Goal: Communication & Community: Ask a question

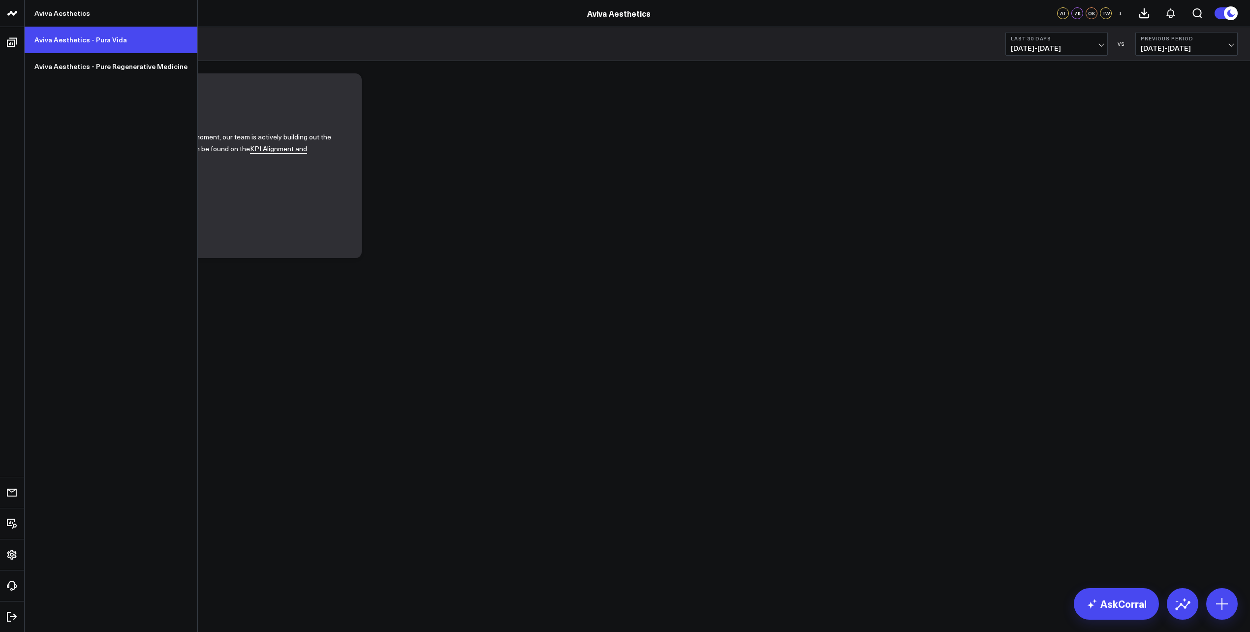
click at [96, 43] on link "Aviva Aesthetics - Pura Vida" at bounding box center [111, 40] width 173 height 27
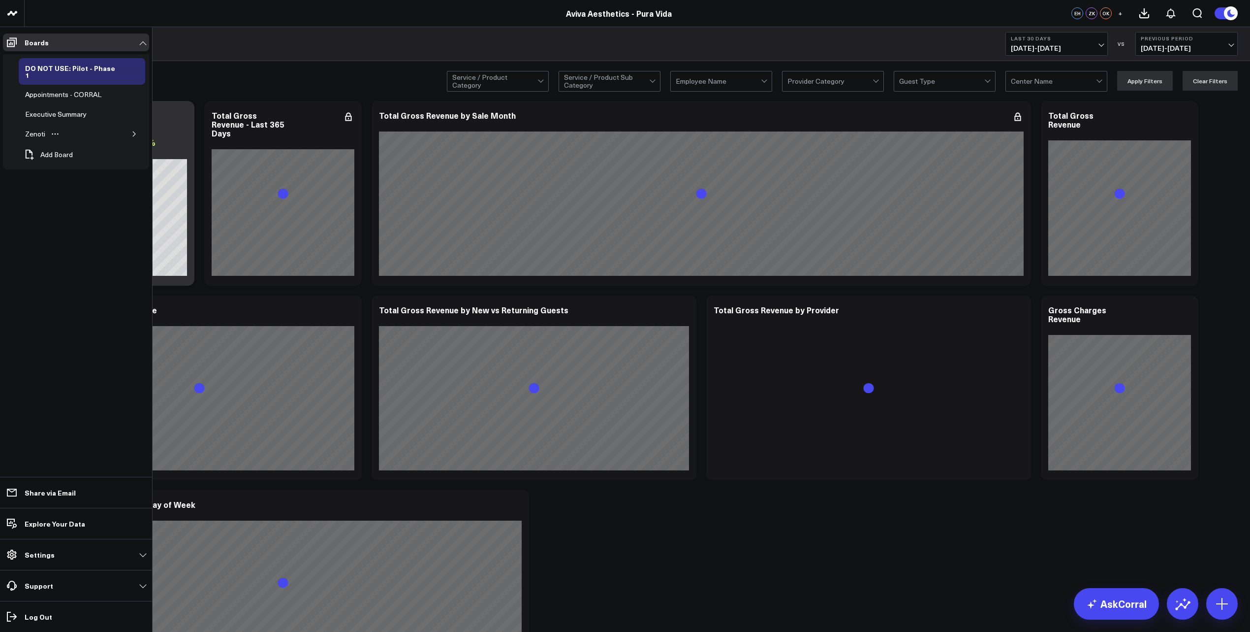
click at [133, 131] on icon "button" at bounding box center [134, 133] width 2 height 5
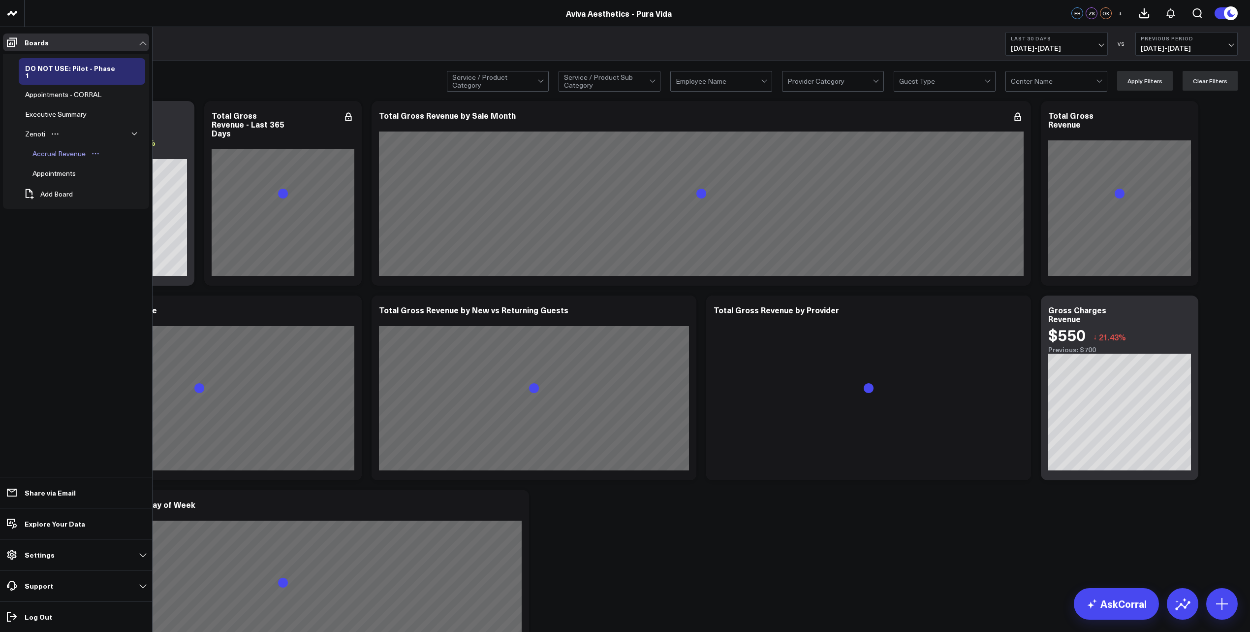
click at [66, 148] on div "Accrual Revenue" at bounding box center [59, 154] width 58 height 12
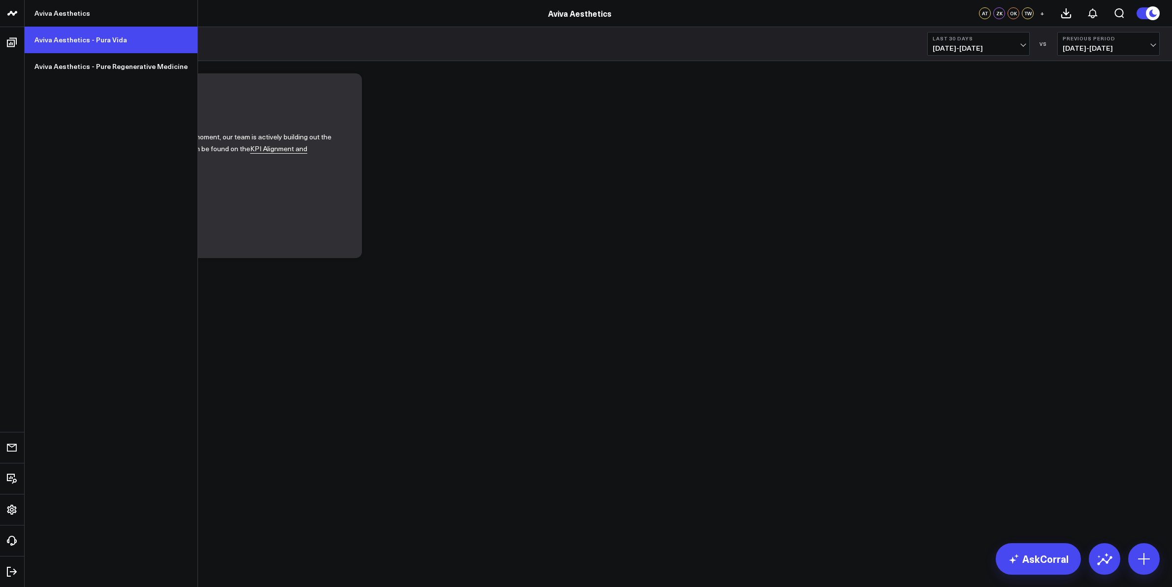
click at [83, 37] on link "Aviva Aesthetics - Pura Vida" at bounding box center [111, 40] width 173 height 27
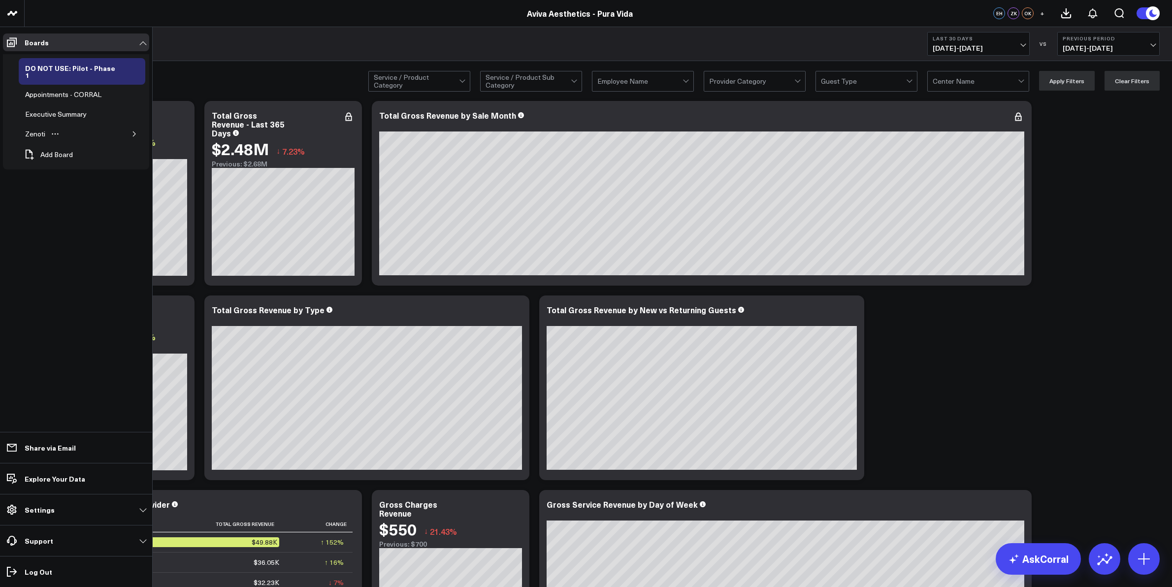
click at [132, 131] on icon "button" at bounding box center [134, 134] width 6 height 6
click at [69, 168] on div "Appointments" at bounding box center [54, 173] width 48 height 12
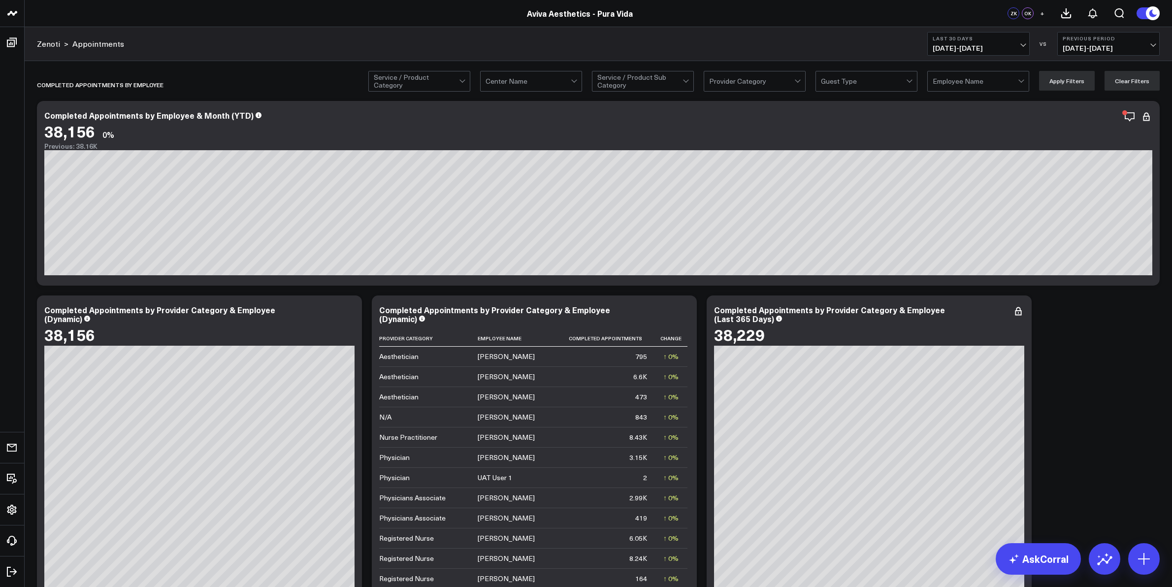
click at [1021, 44] on span "[DATE] - [DATE]" at bounding box center [978, 48] width 92 height 8
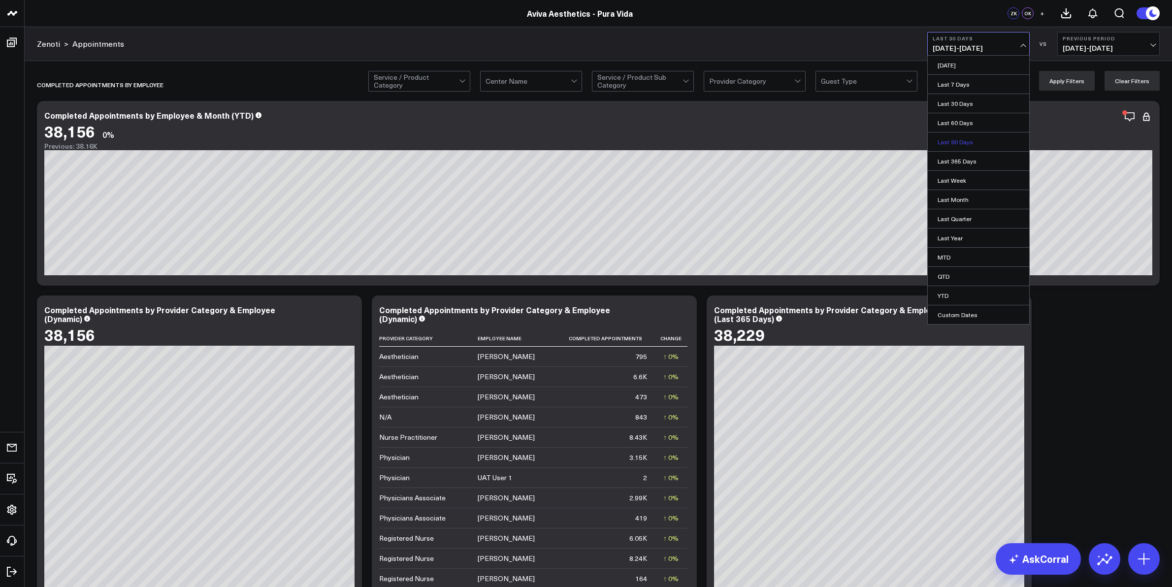
click at [970, 143] on link "Last 90 Days" at bounding box center [977, 141] width 101 height 19
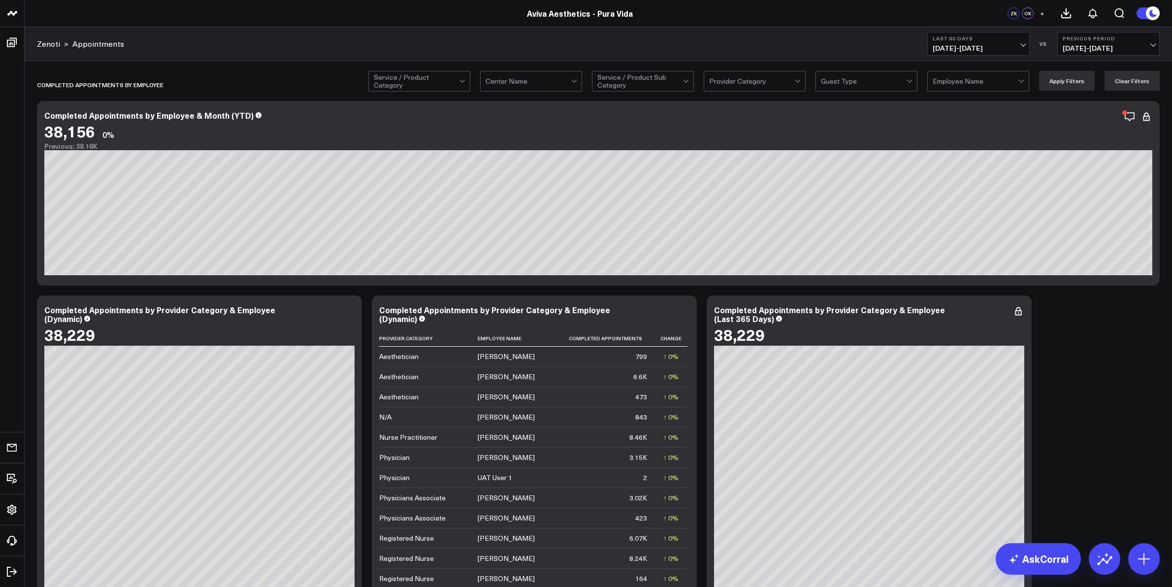
click at [1020, 44] on span "[DATE] - [DATE]" at bounding box center [978, 48] width 92 height 8
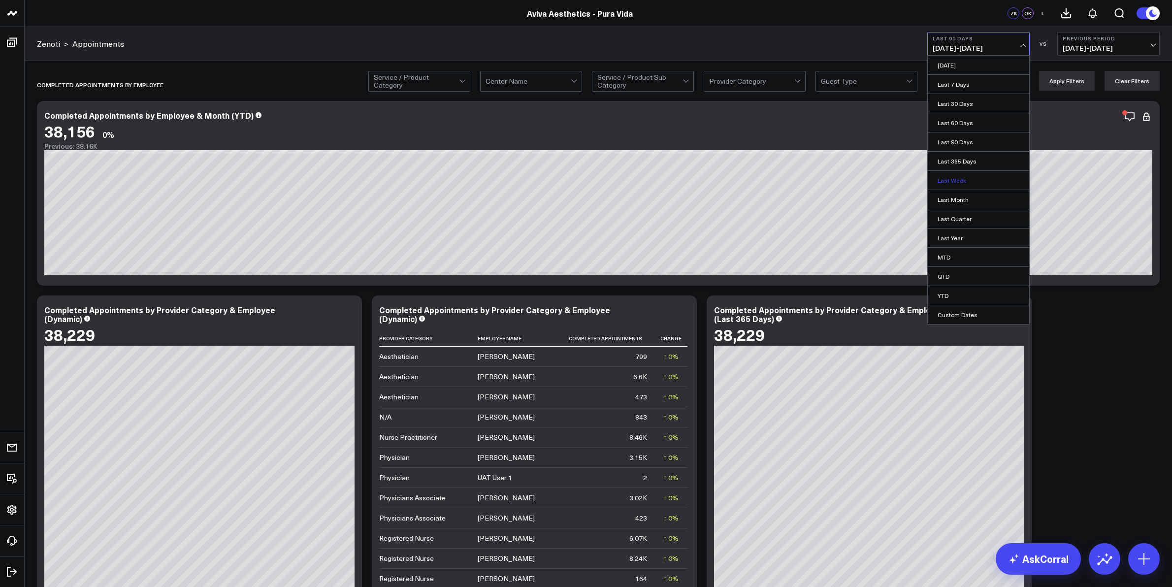
click at [962, 181] on link "Last Week" at bounding box center [977, 180] width 101 height 19
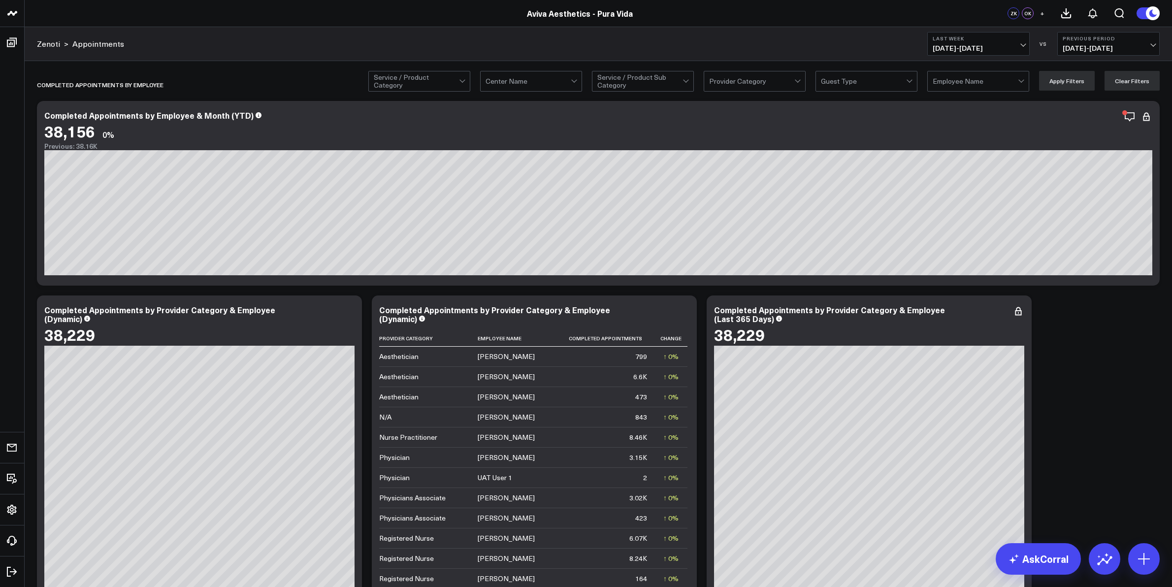
click at [1021, 39] on b "Last Week" at bounding box center [978, 38] width 92 height 6
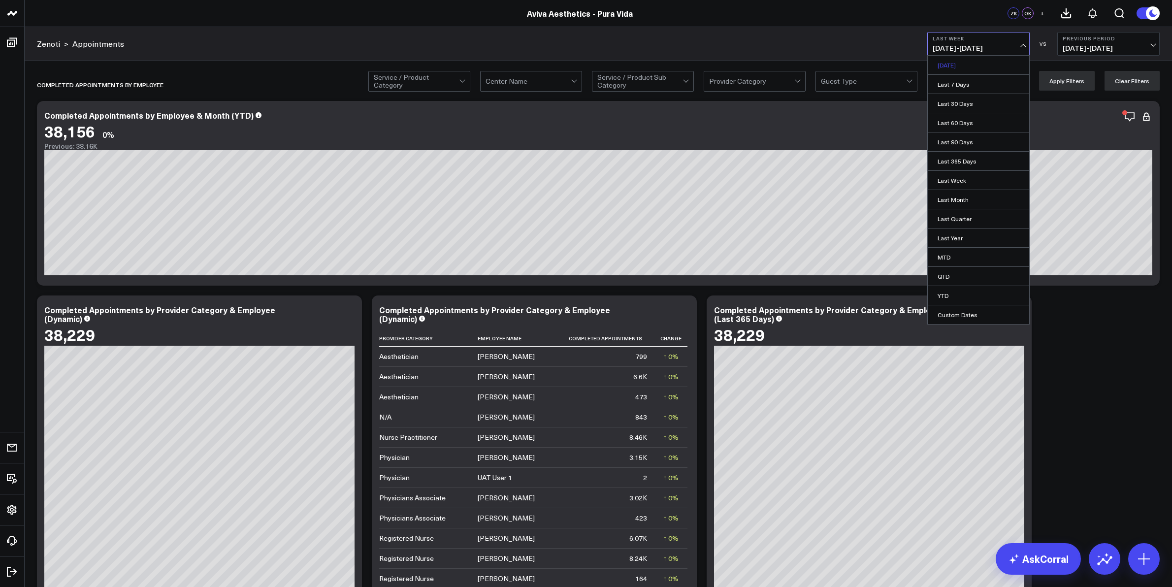
click at [981, 67] on link "[DATE]" at bounding box center [977, 65] width 101 height 19
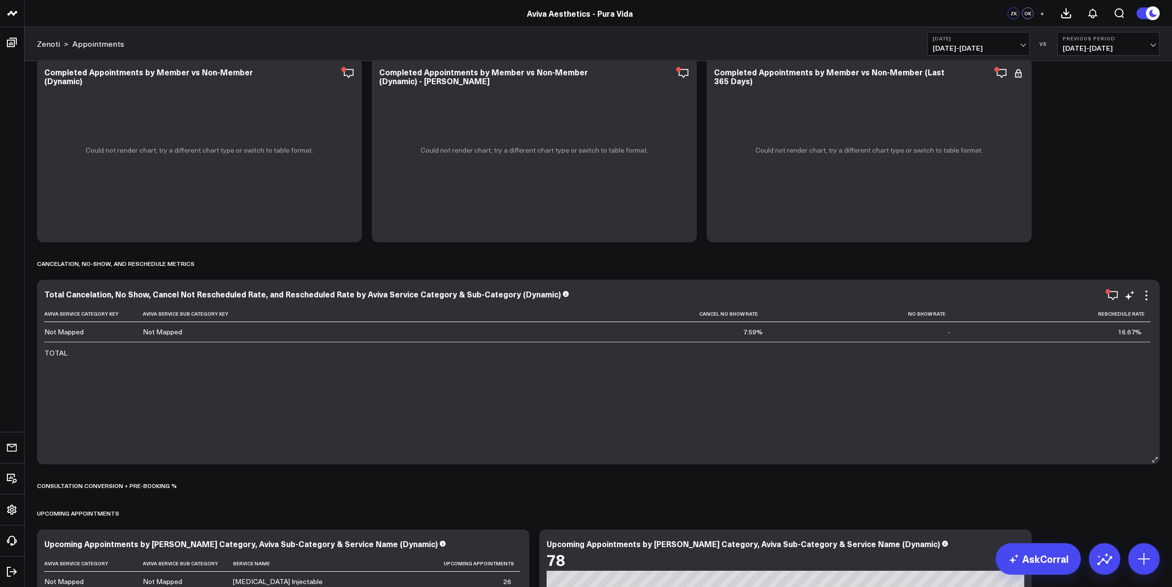
scroll to position [2646, 0]
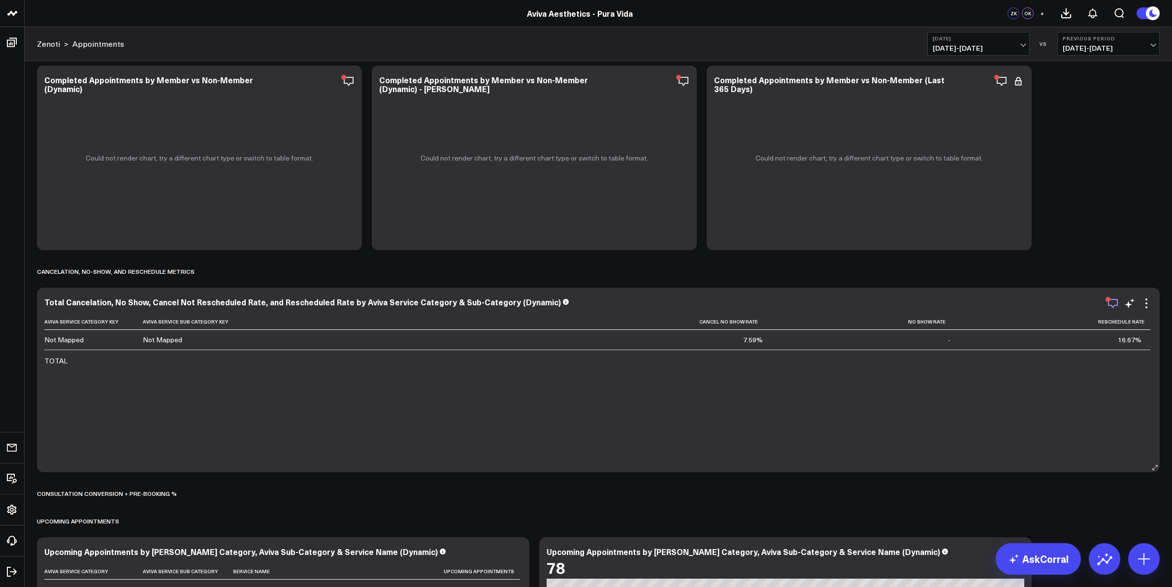
click at [1110, 302] on icon "button" at bounding box center [1113, 303] width 12 height 12
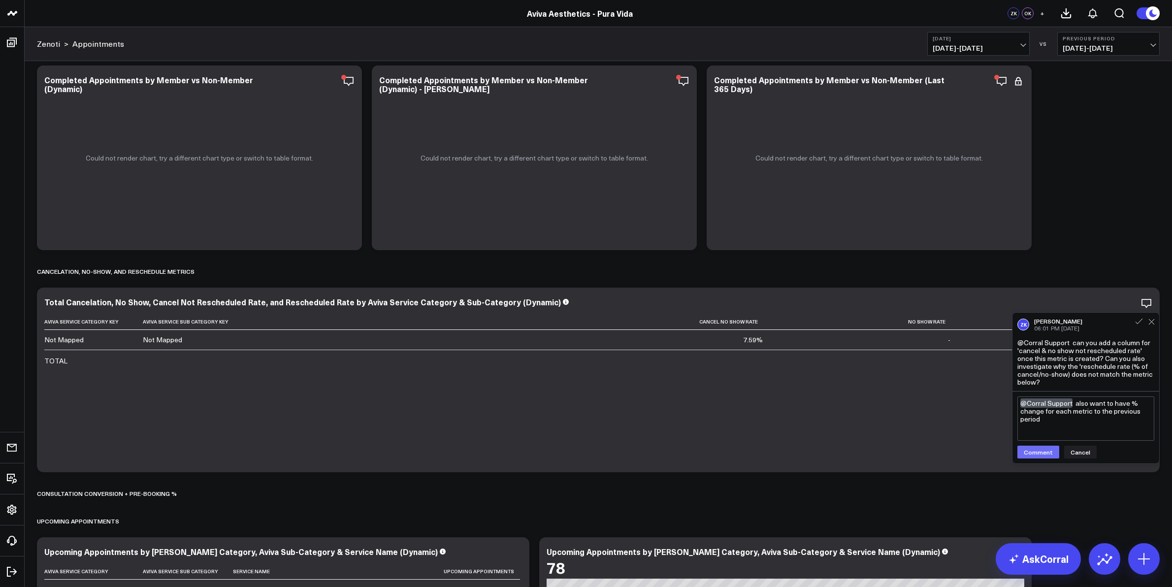
type textarea "@Corral Support also want to have % change for each metric to the previous peri…"
click at [1038, 451] on button "Comment" at bounding box center [1038, 452] width 42 height 13
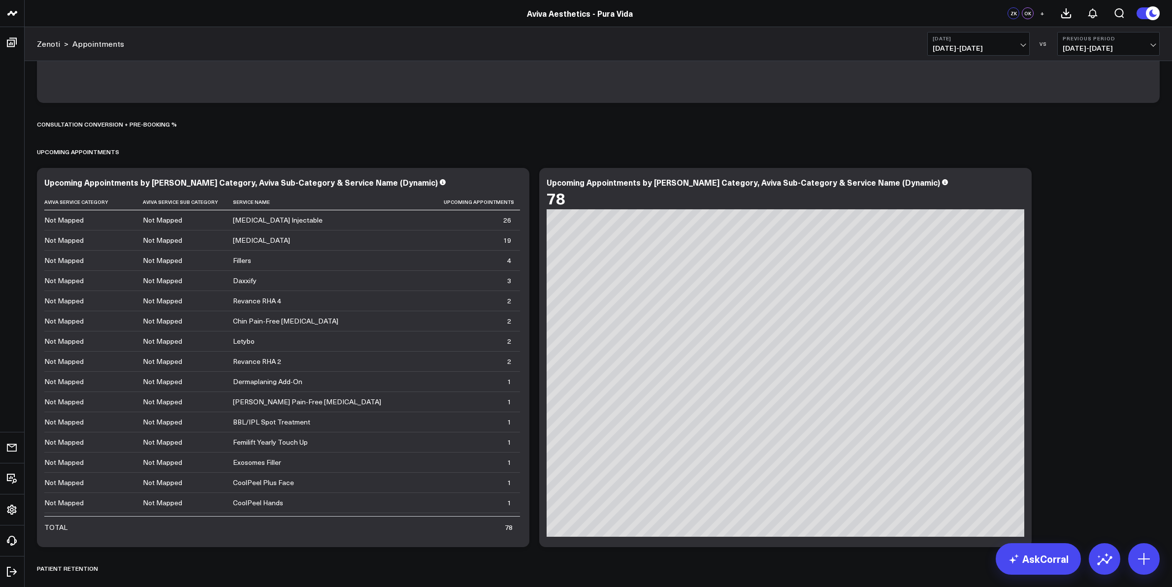
scroll to position [3384, 0]
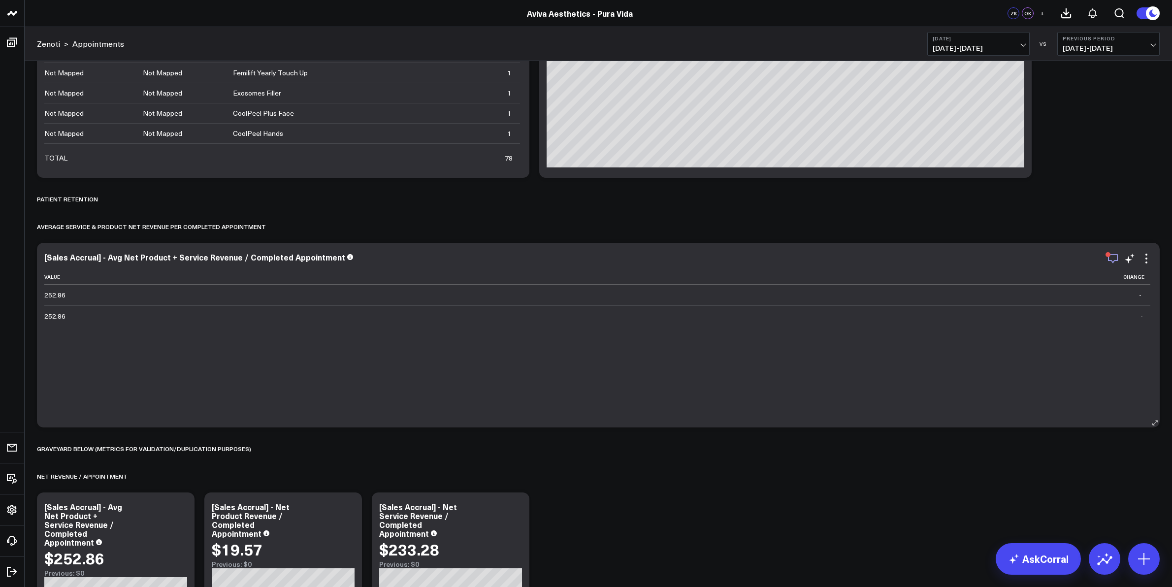
click at [1108, 258] on icon "button" at bounding box center [1113, 258] width 10 height 9
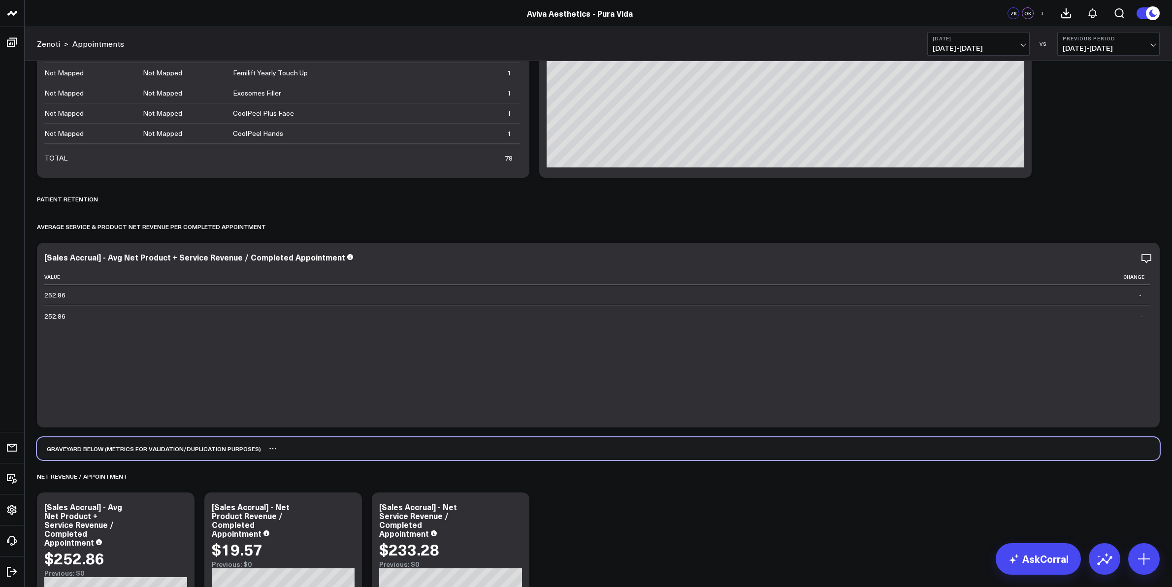
click at [951, 454] on div "Graveyard Below (metrics for validation/duplication purposes)" at bounding box center [598, 448] width 1122 height 23
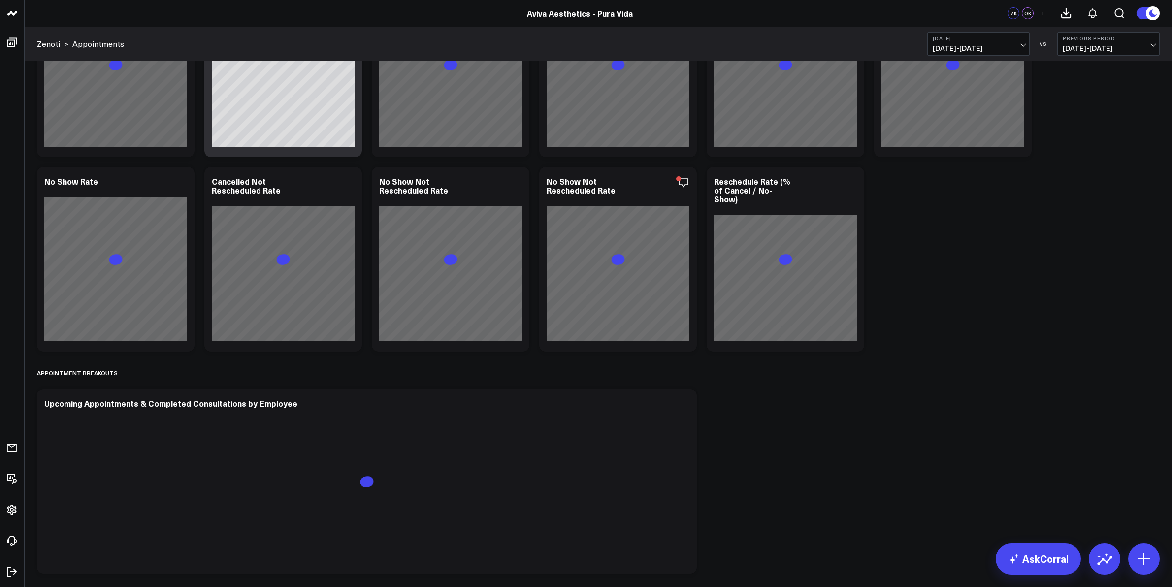
scroll to position [4246, 0]
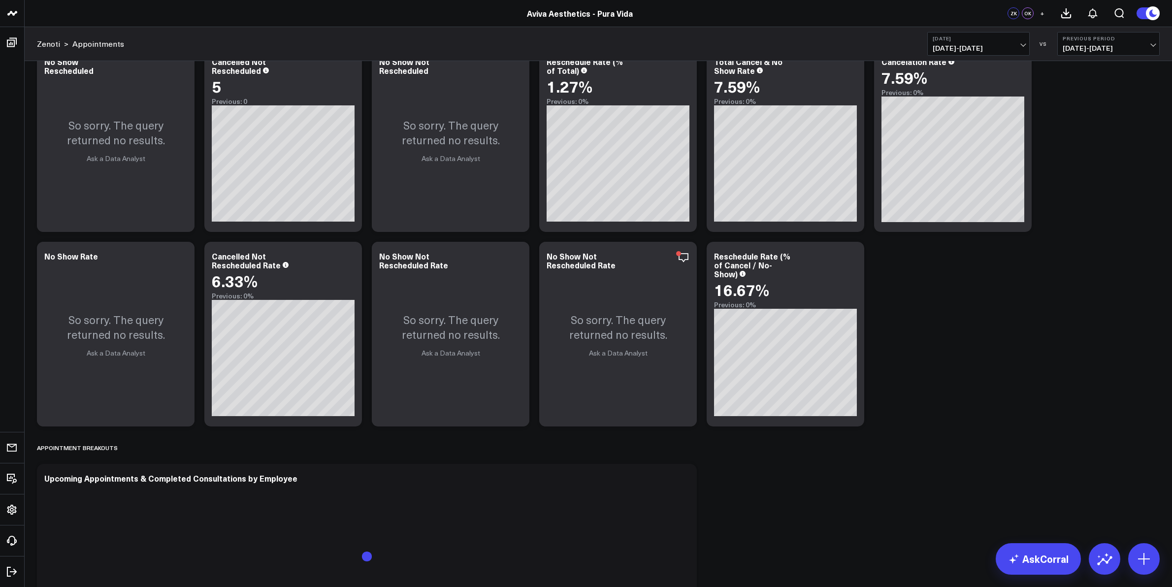
click at [1023, 41] on b "[DATE]" at bounding box center [978, 38] width 92 height 6
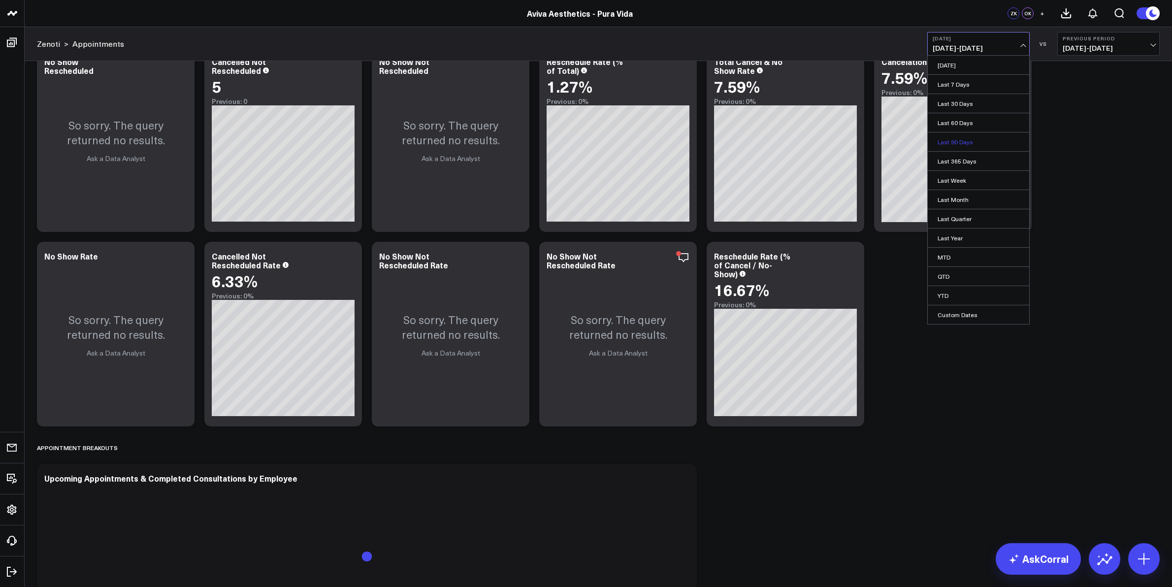
click at [988, 139] on link "Last 90 Days" at bounding box center [977, 141] width 101 height 19
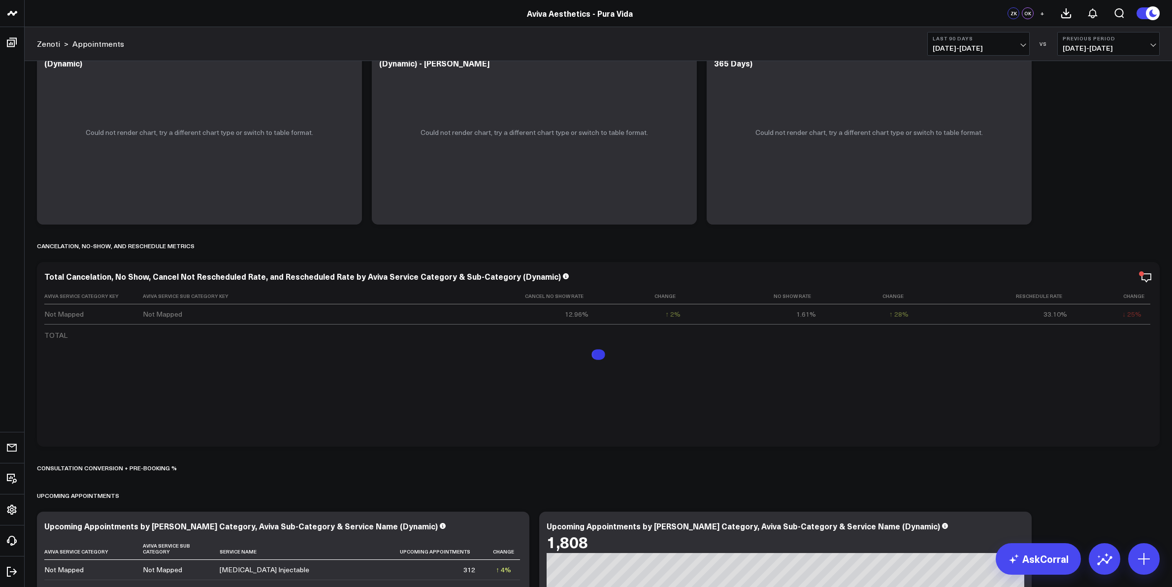
scroll to position [2584, 0]
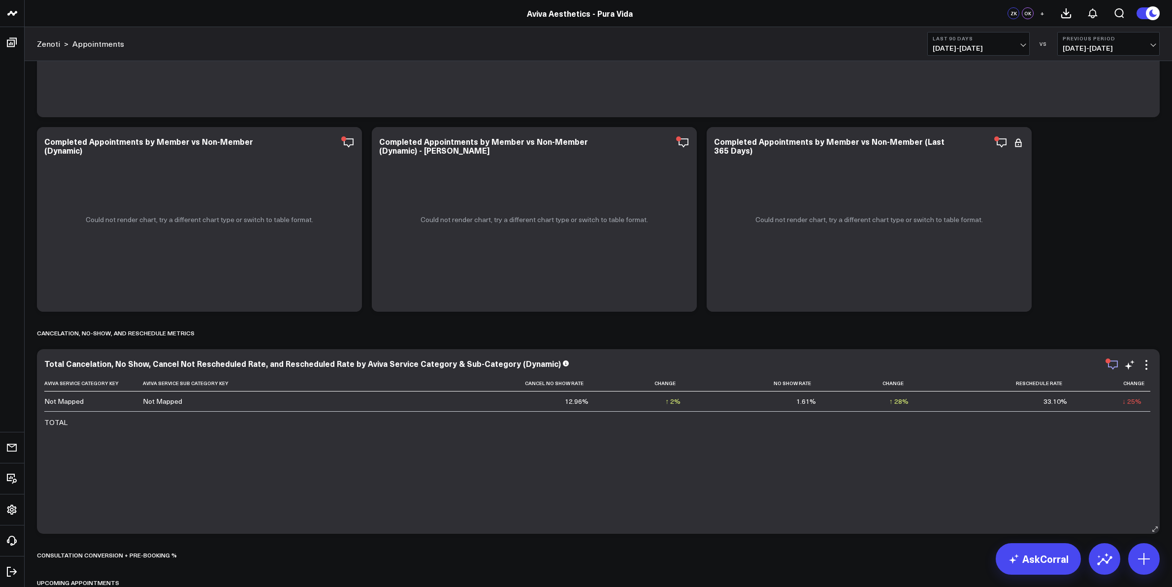
click at [1114, 365] on icon "button" at bounding box center [1113, 365] width 12 height 12
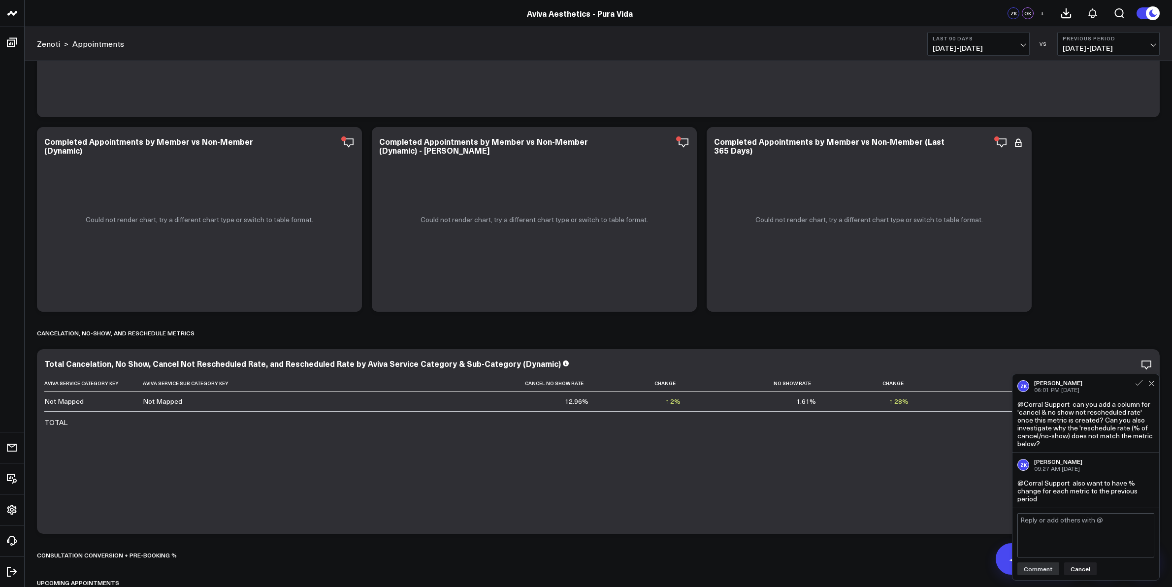
click at [1054, 481] on div "@Corral Support also want to have % change for each metric to the previous peri…" at bounding box center [1085, 491] width 137 height 24
click at [1146, 460] on div "ZK [PERSON_NAME] 09:27 AM [DATE]" at bounding box center [1085, 465] width 137 height 14
click at [1092, 481] on div "@Corral Support also want to have % change for each metric to the previous peri…" at bounding box center [1085, 491] width 137 height 24
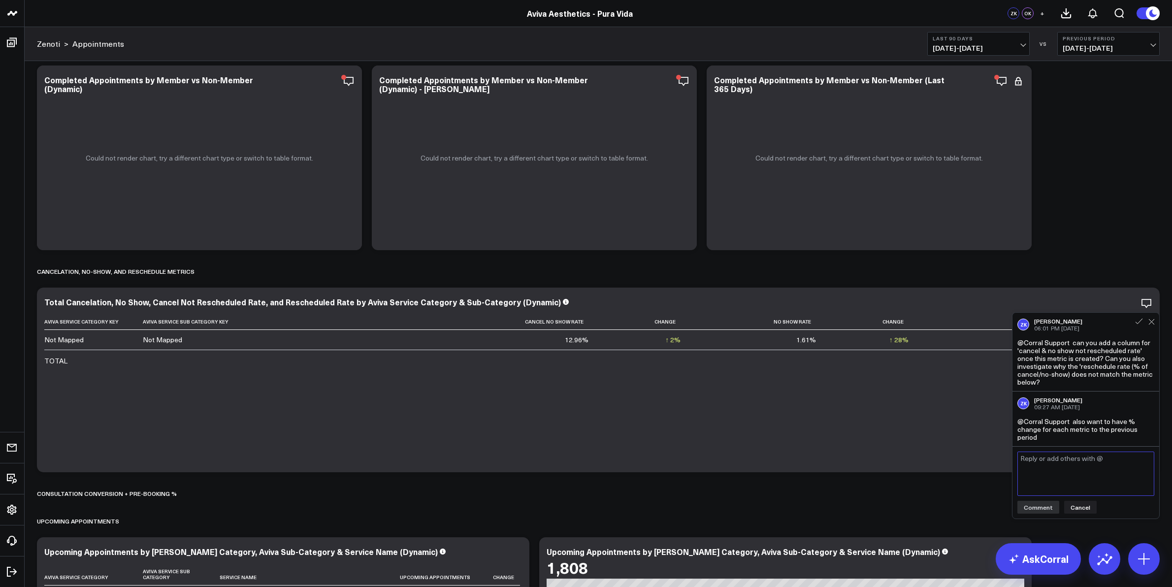
click at [1055, 474] on textarea at bounding box center [1085, 473] width 137 height 44
drag, startPoint x: 1126, startPoint y: 482, endPoint x: 1053, endPoint y: 491, distance: 74.3
click at [1053, 491] on textarea "@Corral Support sorry, disregard my comment re: % change (looks to be showing).…" at bounding box center [1085, 473] width 137 height 45
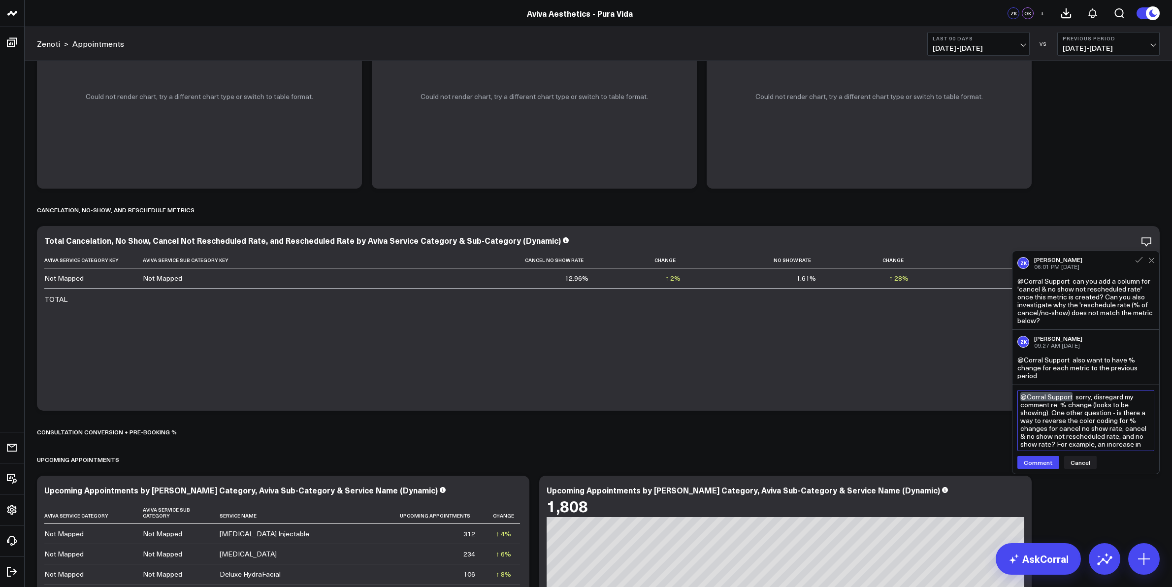
drag, startPoint x: 1068, startPoint y: 444, endPoint x: 1141, endPoint y: 449, distance: 73.1
click at [1141, 449] on textarea "@Corral Support sorry, disregard my comment re: % change (looks to be showing).…" at bounding box center [1085, 420] width 137 height 61
type textarea "@Corral Support sorry, disregard my comment re: % change (looks to be showing).…"
click at [1044, 489] on button "Comment" at bounding box center [1038, 485] width 42 height 13
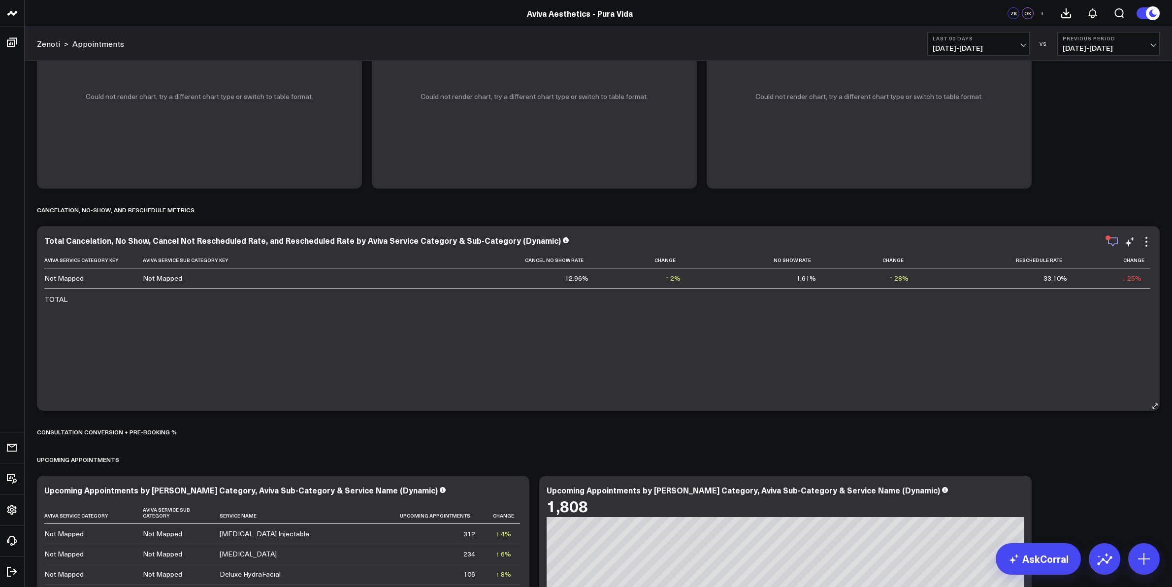
click at [1111, 239] on icon "button" at bounding box center [1113, 242] width 12 height 12
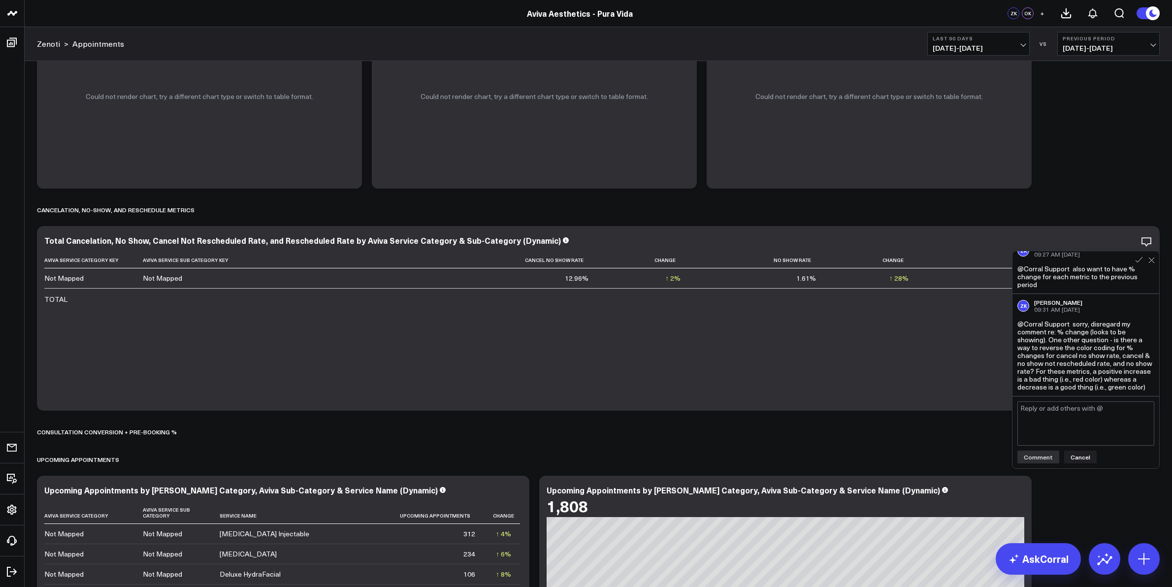
scroll to position [0, 0]
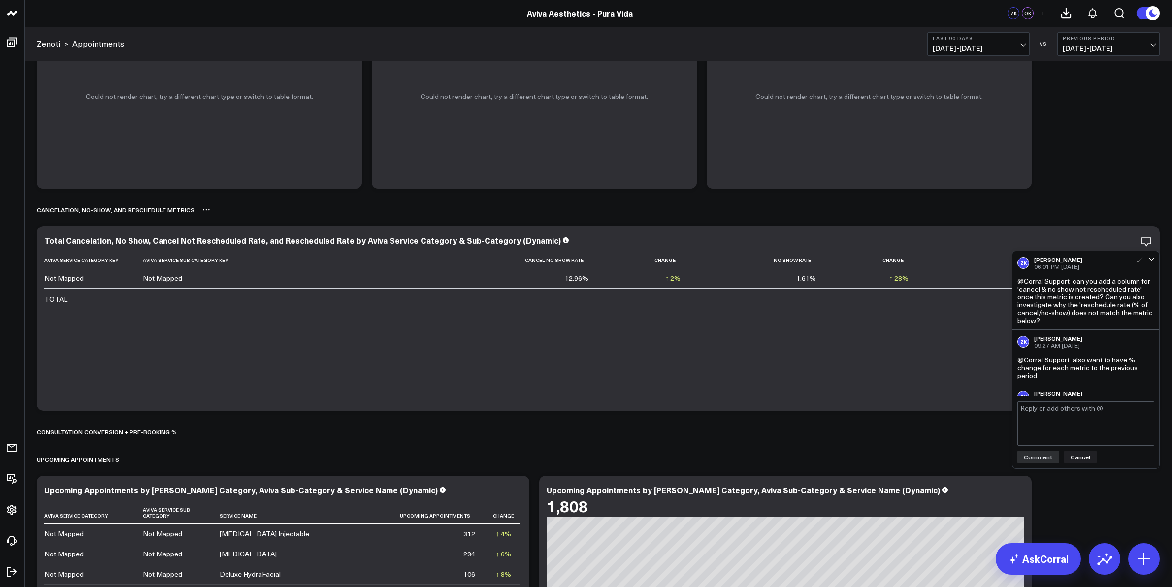
click at [1104, 209] on div "Cancelation, No-Show, and Reschedule Metrics" at bounding box center [598, 209] width 1122 height 23
